Goal: Contribute content: Add original content to the website for others to see

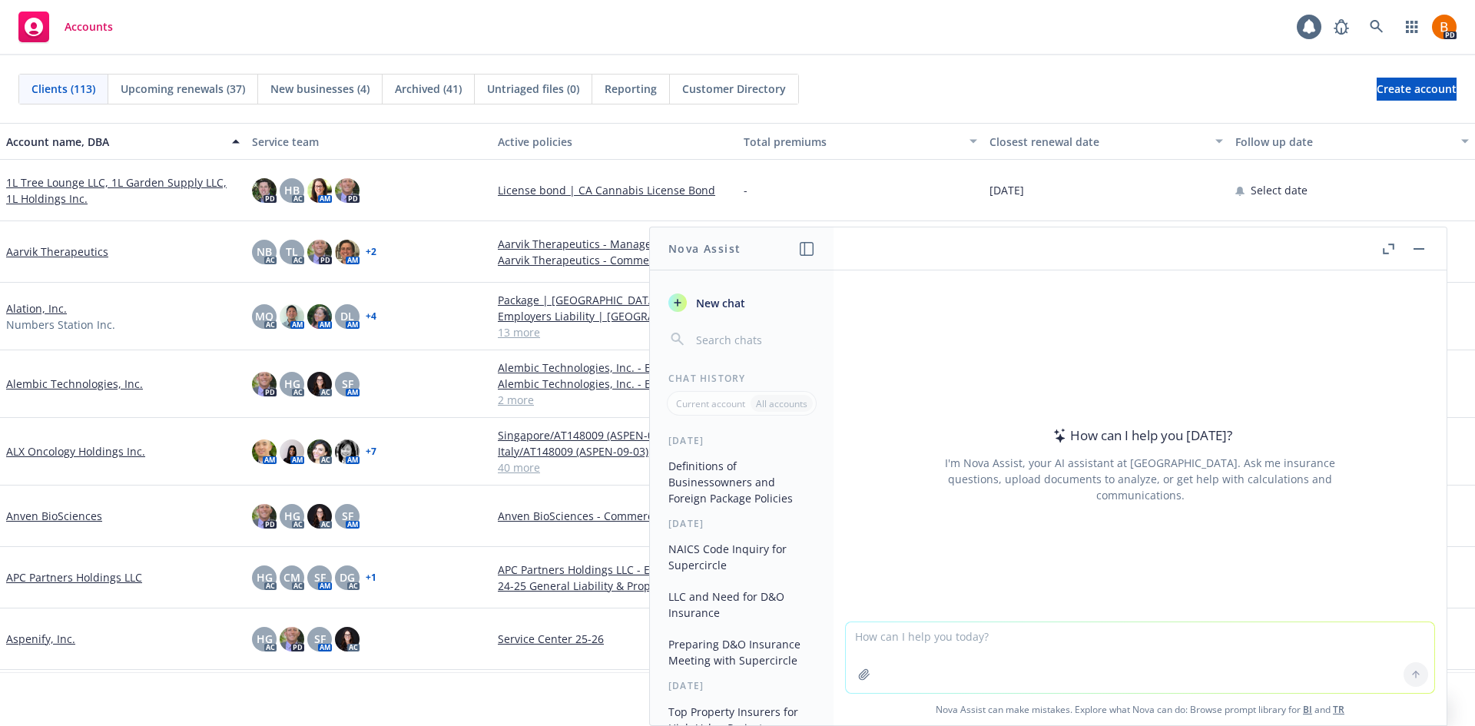
click at [994, 638] on textarea at bounding box center [1140, 657] width 589 height 71
type textarea "Definition of Technology Errors & Omissions and Cyber Liability"
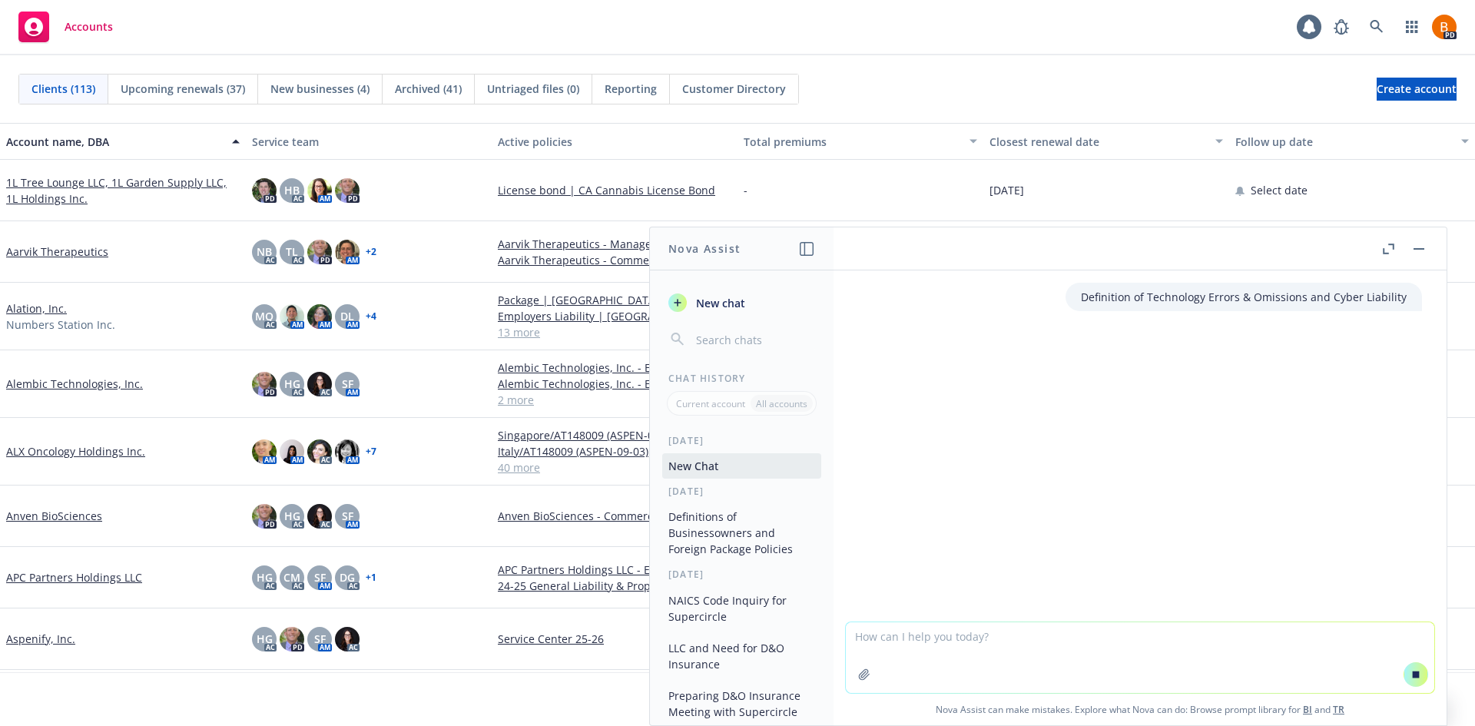
click at [1394, 251] on icon "button" at bounding box center [1389, 249] width 12 height 11
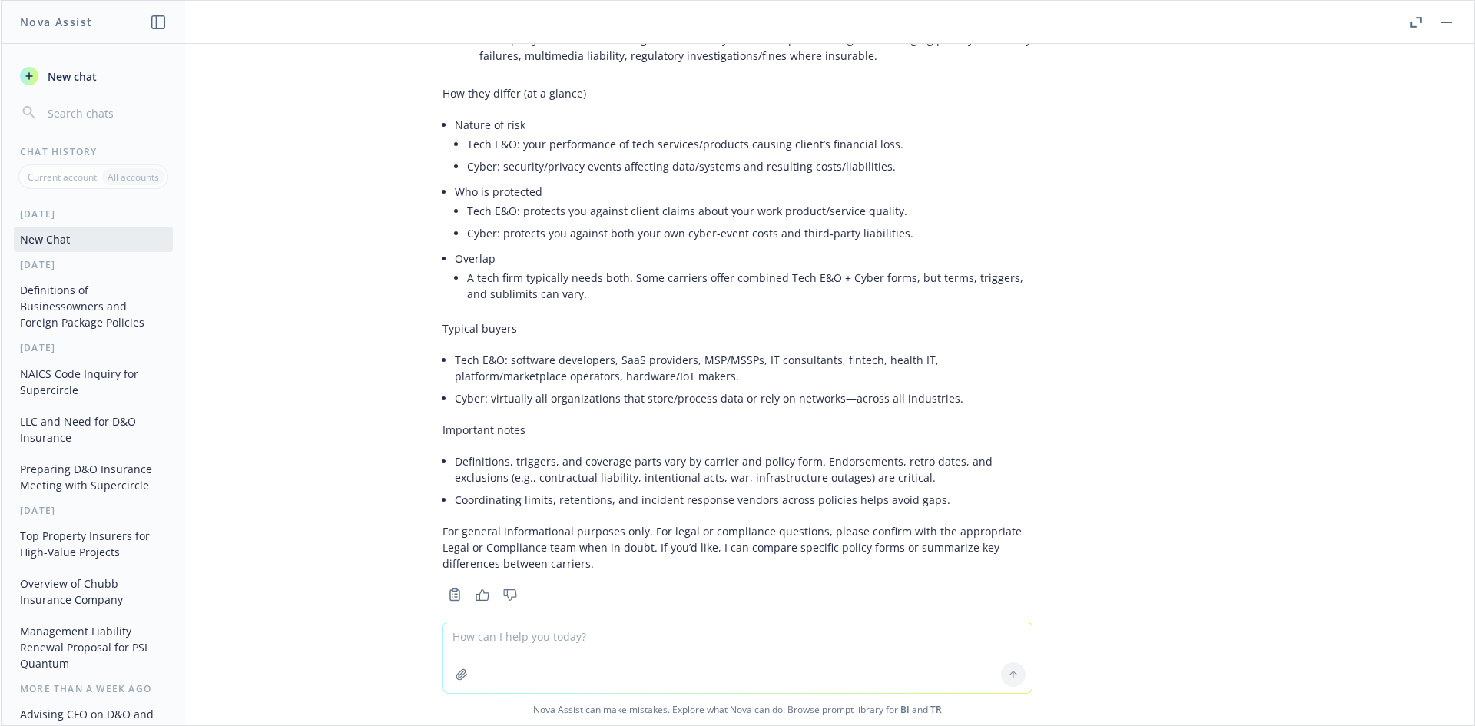
scroll to position [437, 0]
